Goal: Information Seeking & Learning: Check status

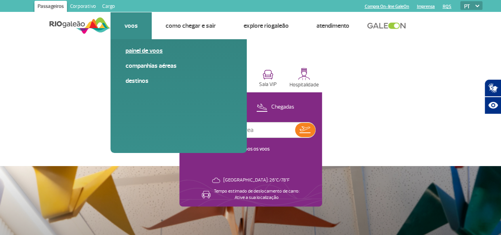
click at [143, 48] on link "Painel de voos" at bounding box center [179, 50] width 106 height 9
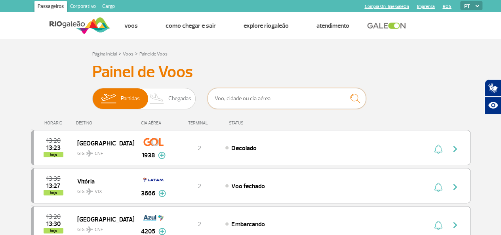
click at [249, 102] on input "text" at bounding box center [287, 98] width 159 height 21
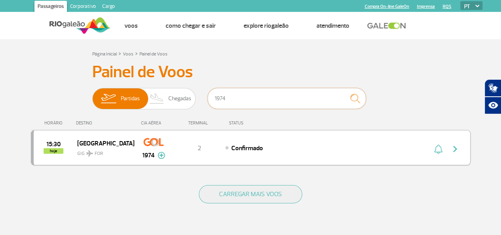
type input "1974"
click at [386, 145] on div "Confirmado" at bounding box center [313, 147] width 175 height 9
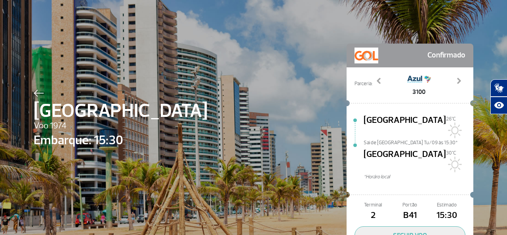
click at [36, 90] on img at bounding box center [39, 93] width 10 height 7
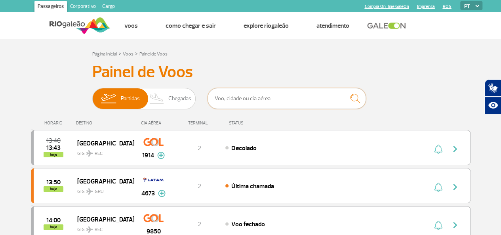
click at [266, 94] on input "text" at bounding box center [287, 98] width 159 height 21
type input "1977"
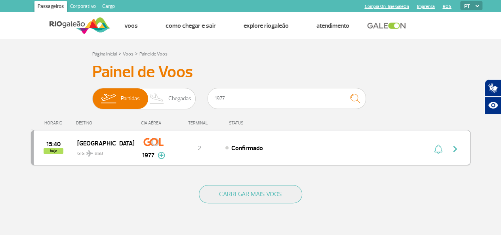
click at [350, 144] on div "Confirmado" at bounding box center [313, 147] width 175 height 9
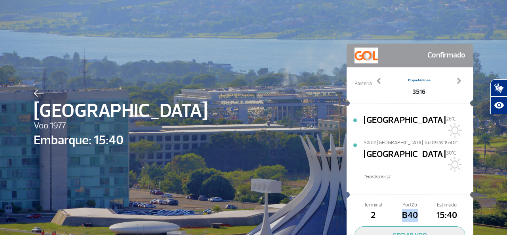
drag, startPoint x: 397, startPoint y: 198, endPoint x: 419, endPoint y: 201, distance: 22.0
click at [419, 209] on span "B40" at bounding box center [410, 215] width 37 height 13
